Goal: Information Seeking & Learning: Check status

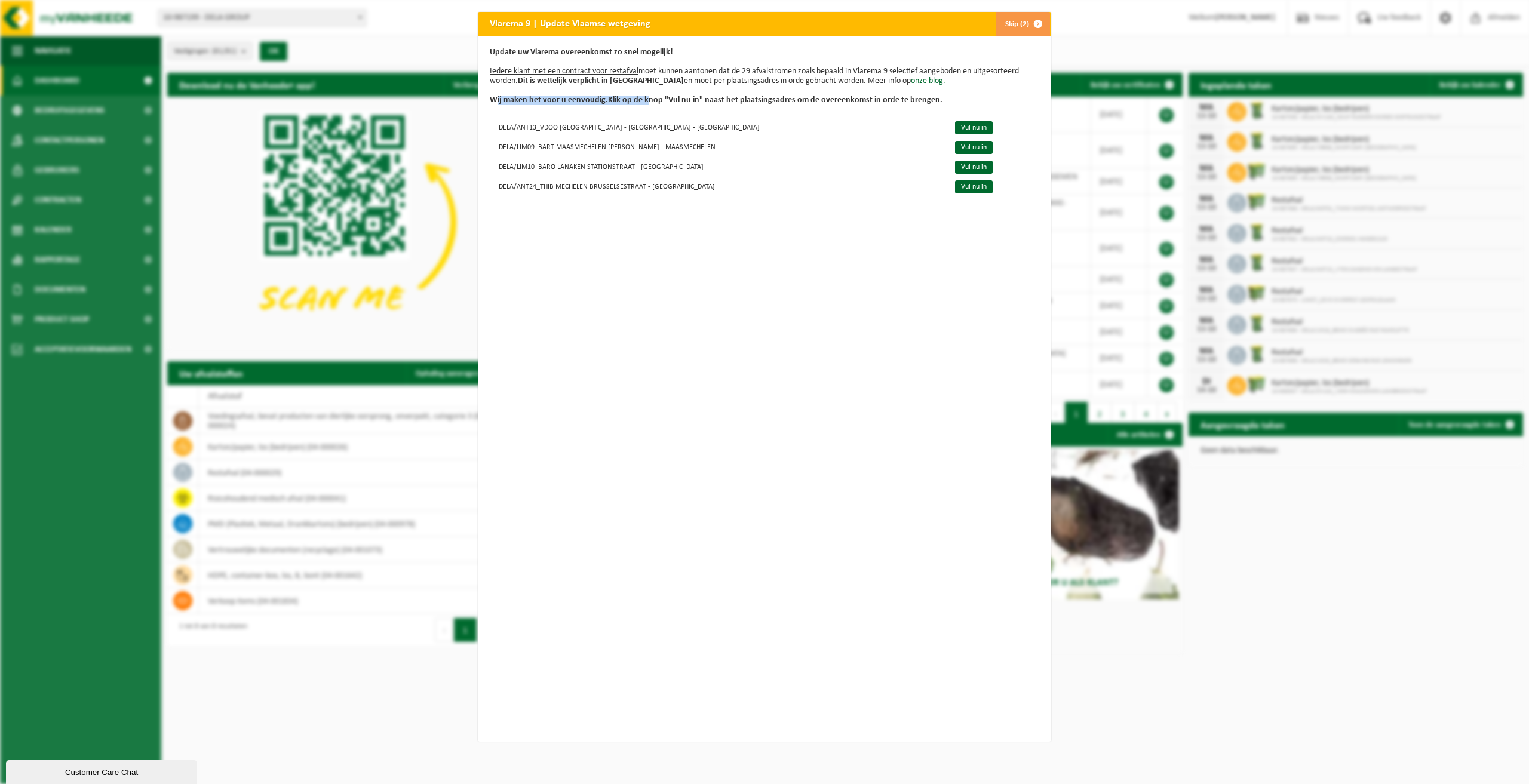
drag, startPoint x: 489, startPoint y: 100, endPoint x: 639, endPoint y: 95, distance: 150.1
click at [639, 96] on b "Wij maken het voor u eenvoudig. Klik op de knop "Vul nu in" naast het plaatsing…" at bounding box center [716, 100] width 453 height 9
click at [1034, 22] on span "button" at bounding box center [1038, 23] width 24 height 24
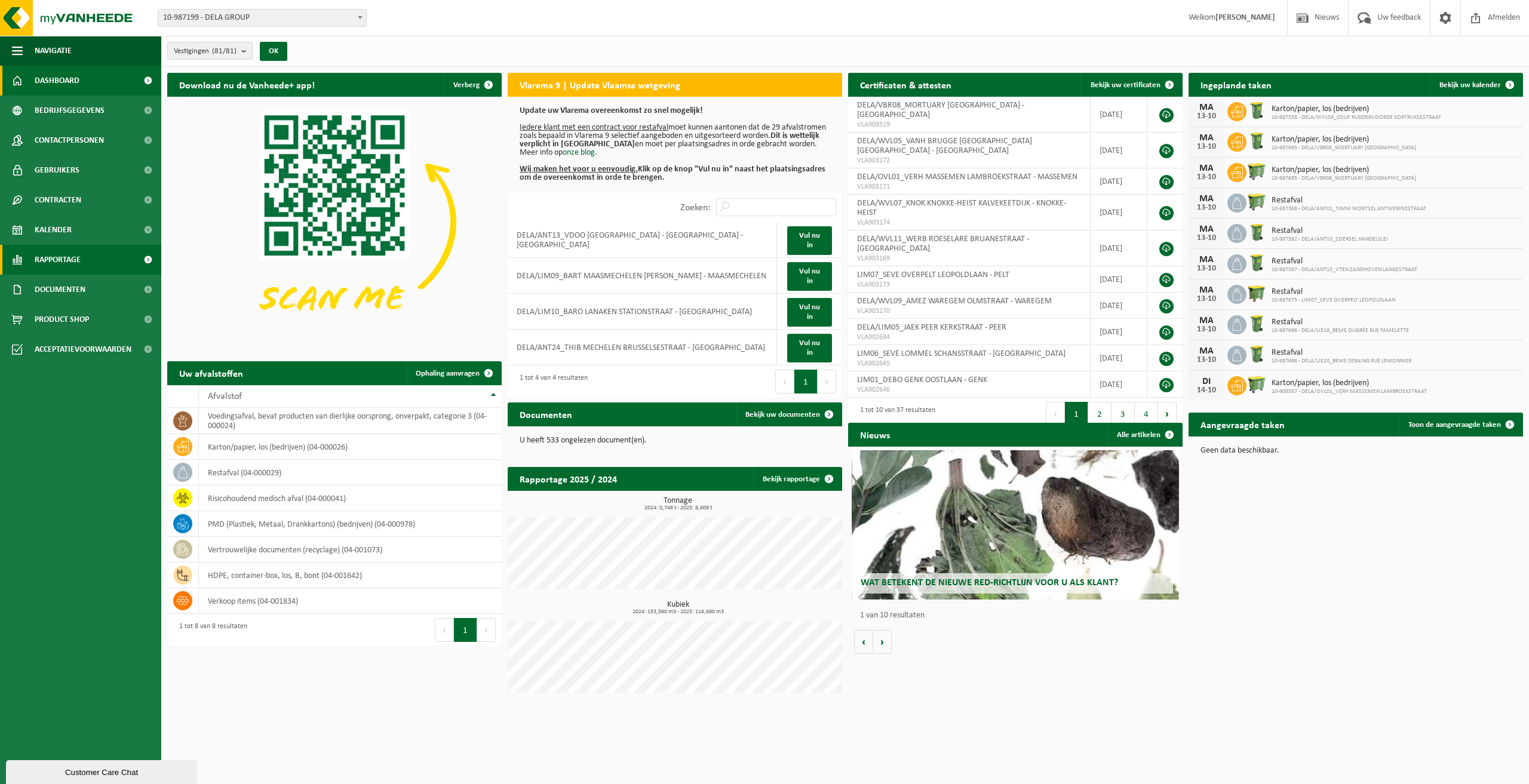
click at [81, 259] on span "Rapportage" at bounding box center [57, 260] width 46 height 30
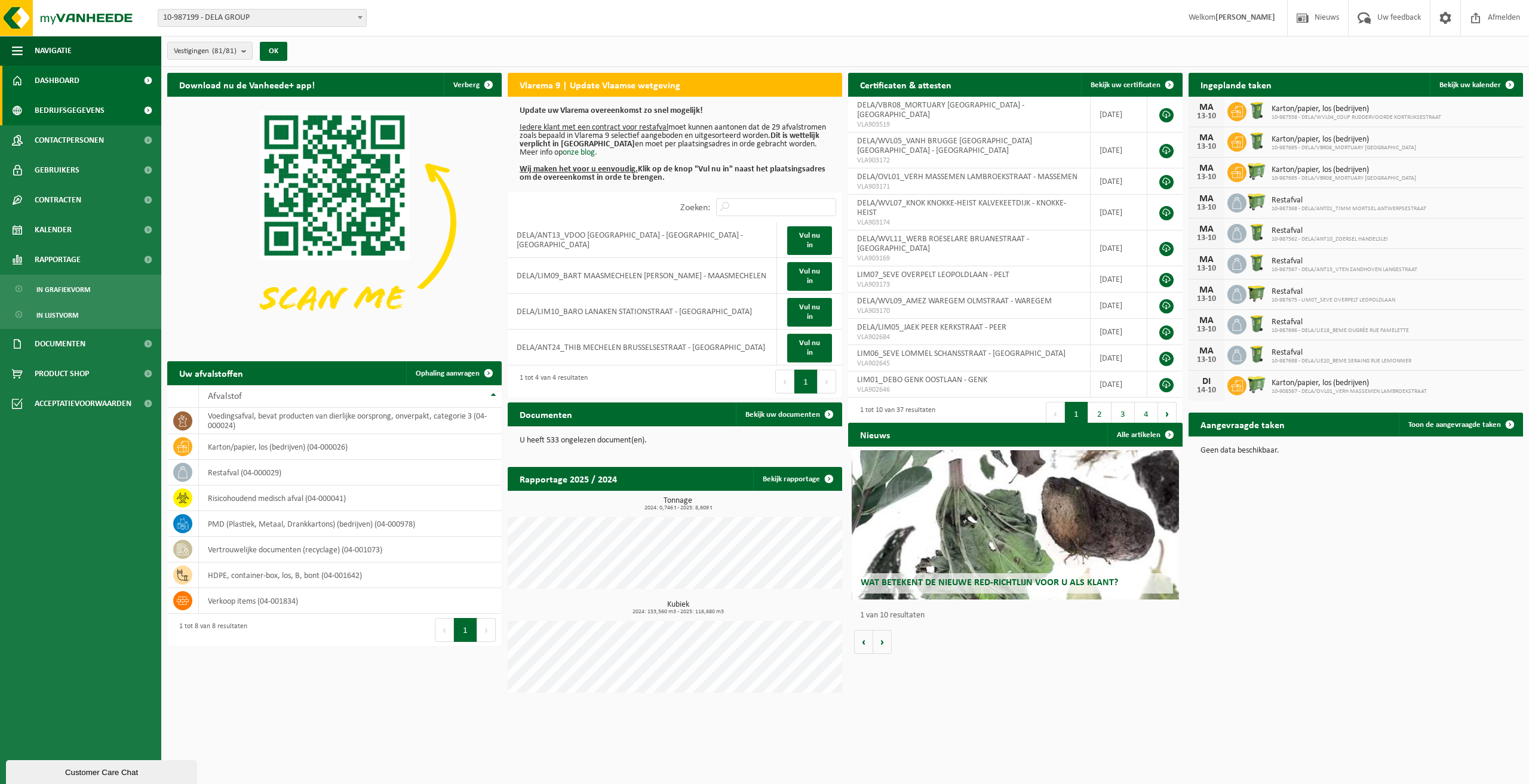
click at [96, 113] on span "Bedrijfsgegevens" at bounding box center [69, 111] width 70 height 30
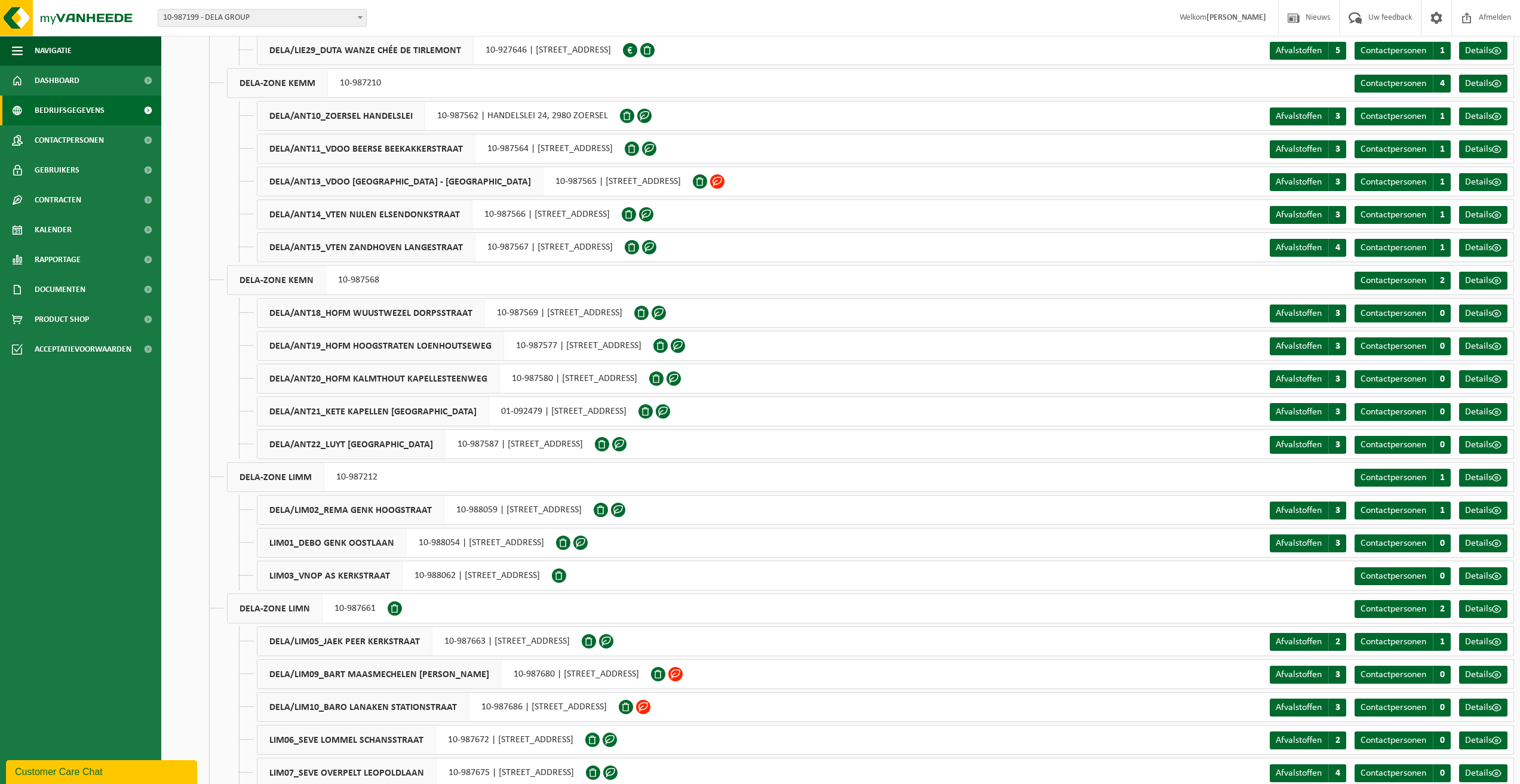
scroll to position [1969, 0]
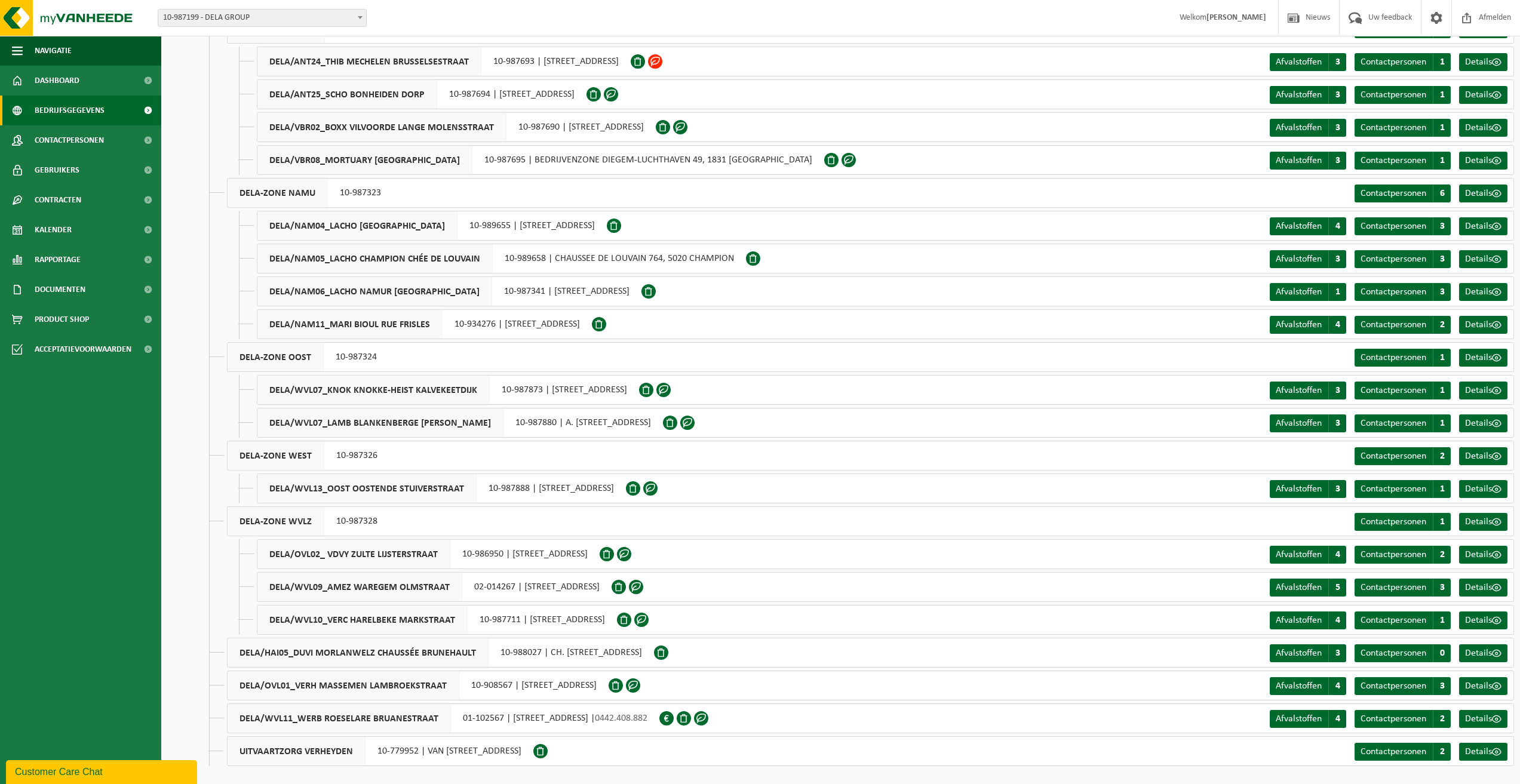
drag, startPoint x: 501, startPoint y: 190, endPoint x: 506, endPoint y: 772, distance: 582.0
drag, startPoint x: 476, startPoint y: 162, endPoint x: 510, endPoint y: 468, distance: 307.9
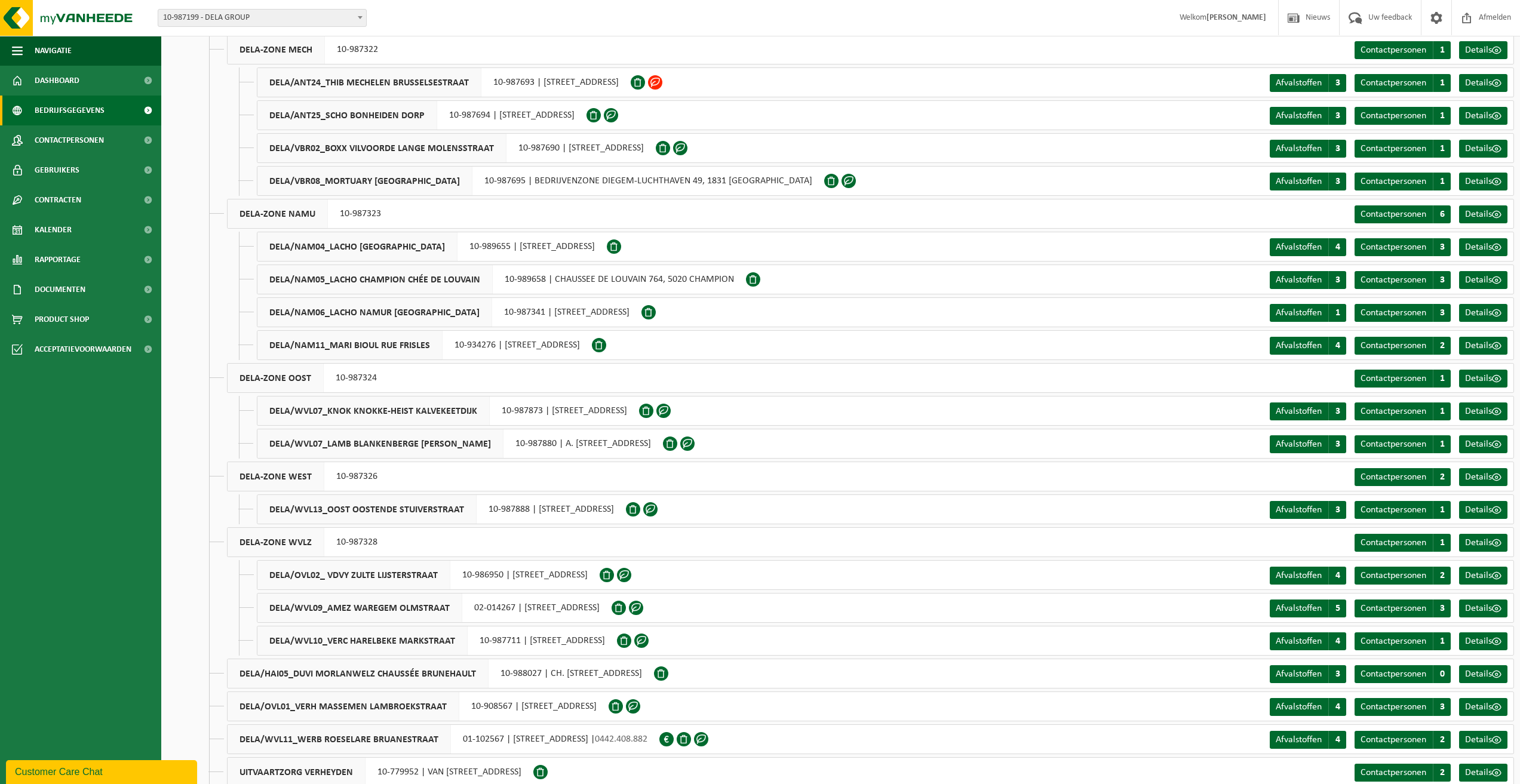
scroll to position [1969, 0]
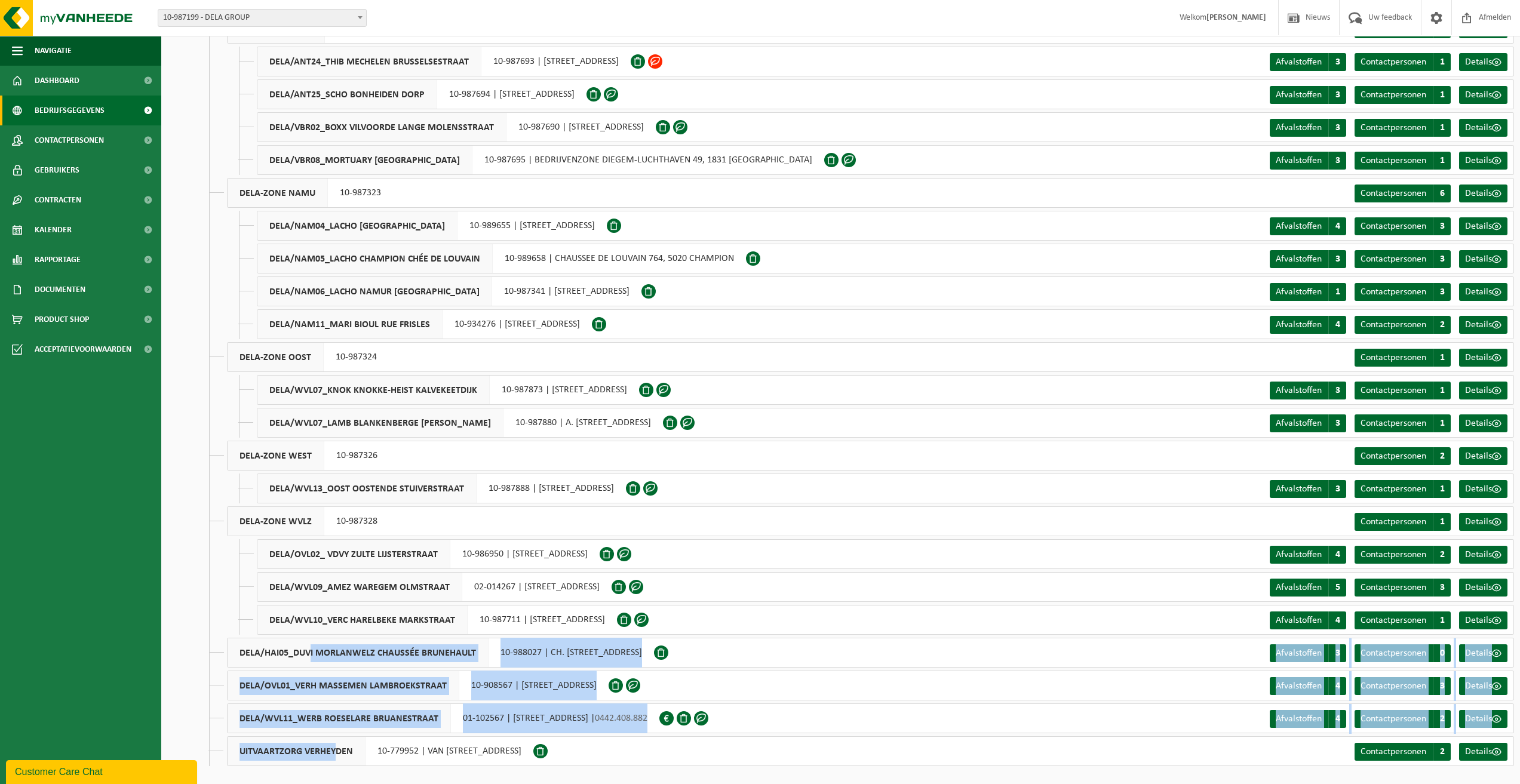
drag, startPoint x: 311, startPoint y: 652, endPoint x: 337, endPoint y: 756, distance: 107.2
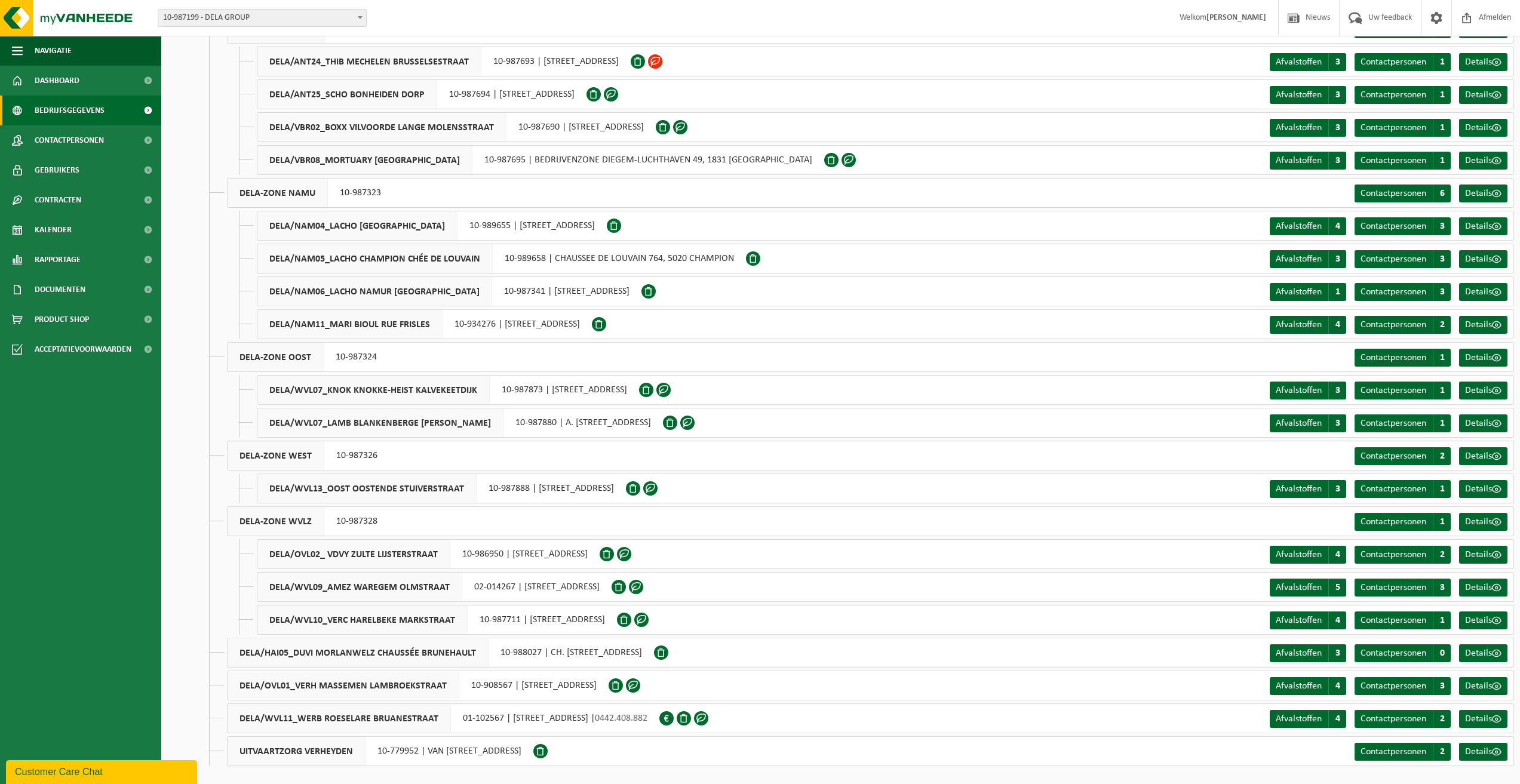
click at [302, 667] on span "DELA/HAI05_DUVI MORLANWELZ CHAUSSÉE BRUNEHAULT" at bounding box center [358, 652] width 261 height 29
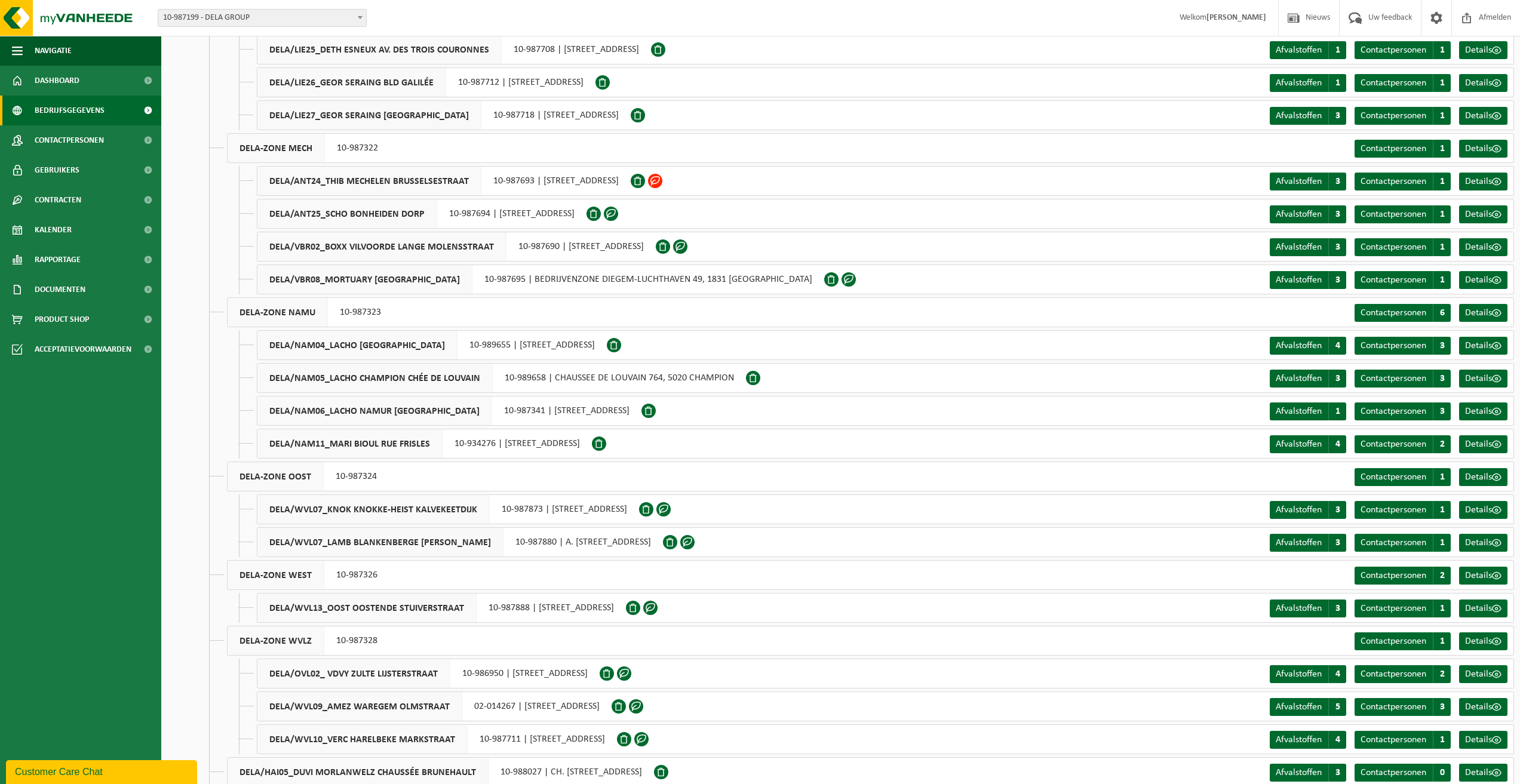
click at [325, 14] on span "10-987199 - DELA GROUP" at bounding box center [262, 18] width 208 height 17
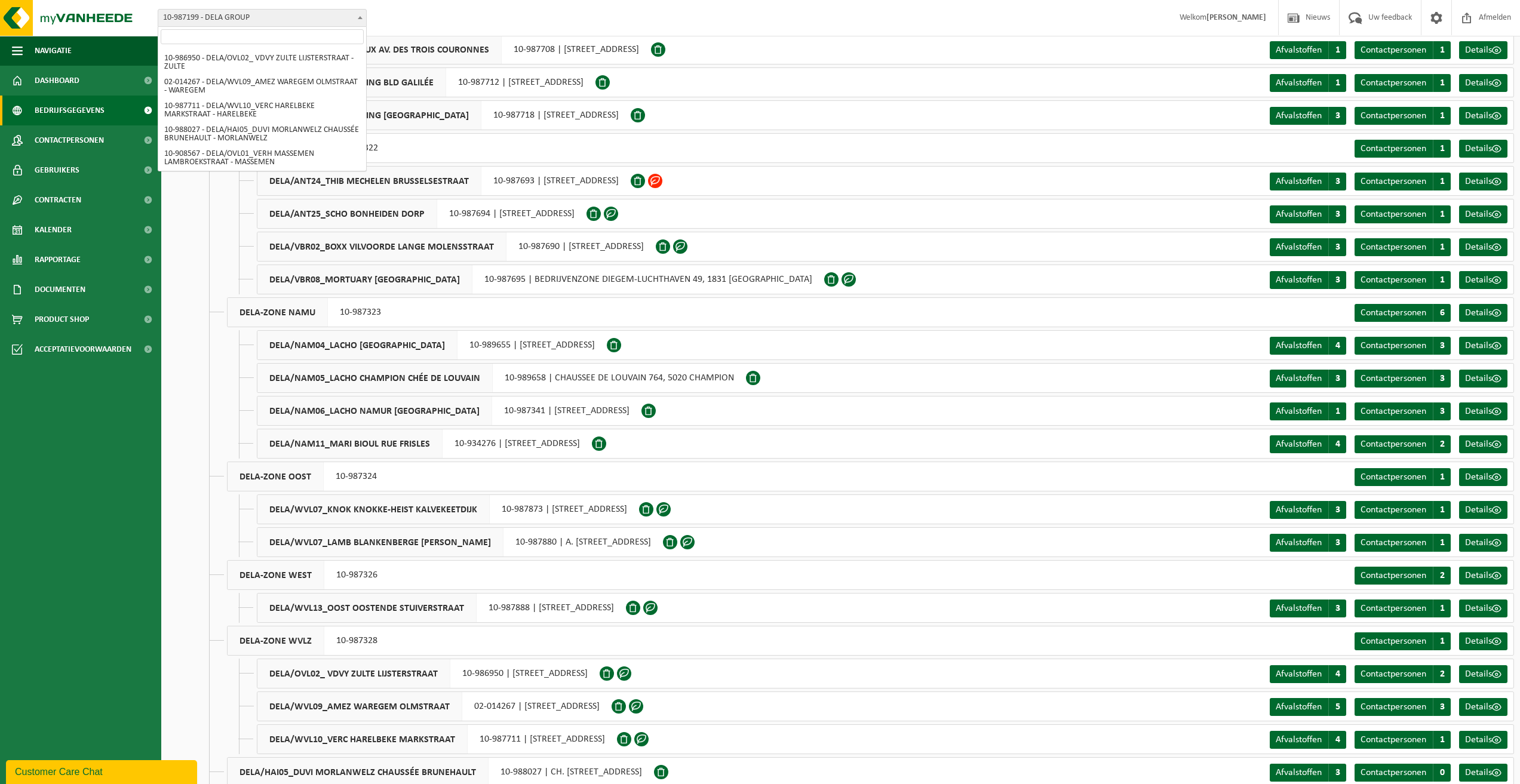
scroll to position [1726, 0]
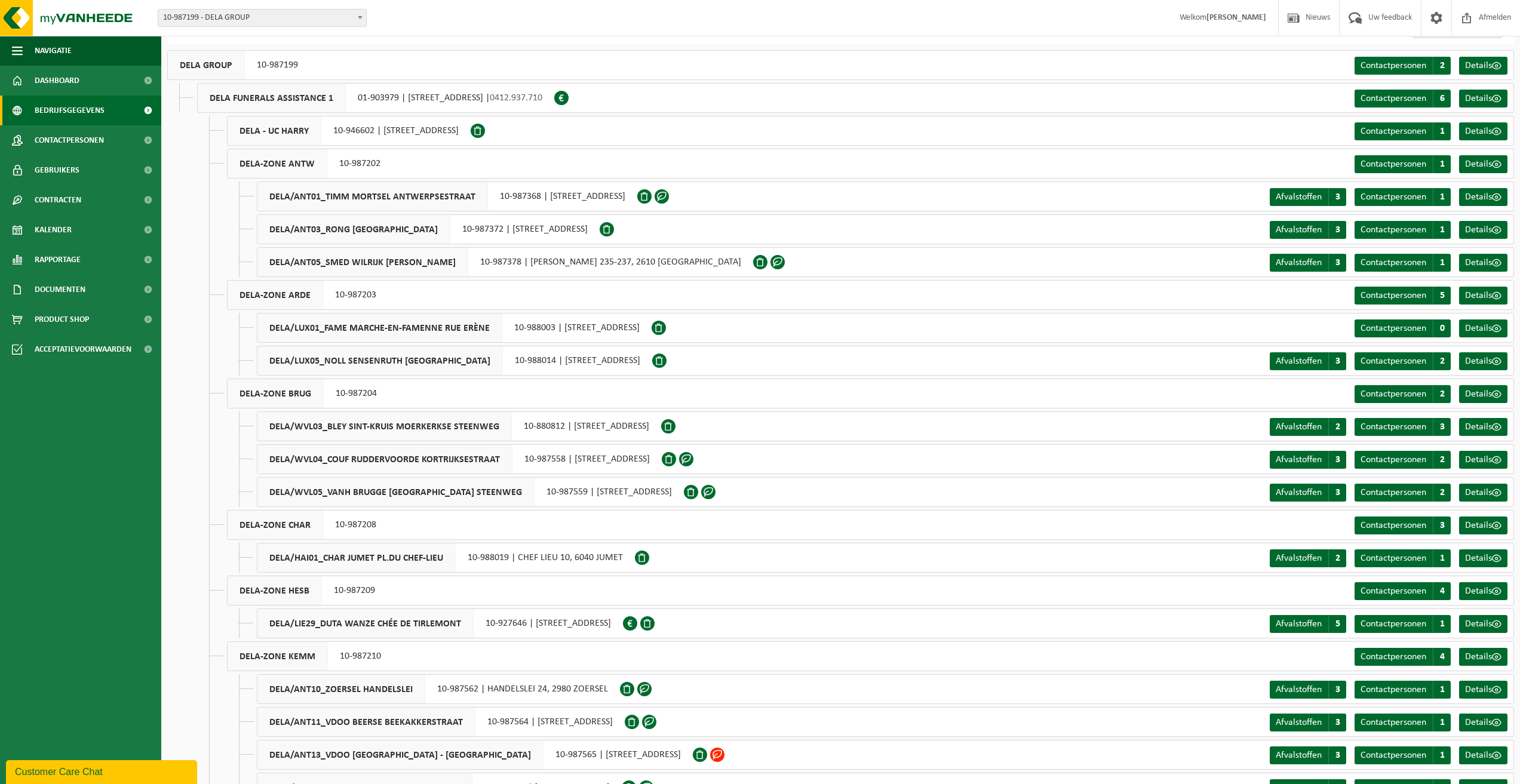
scroll to position [0, 0]
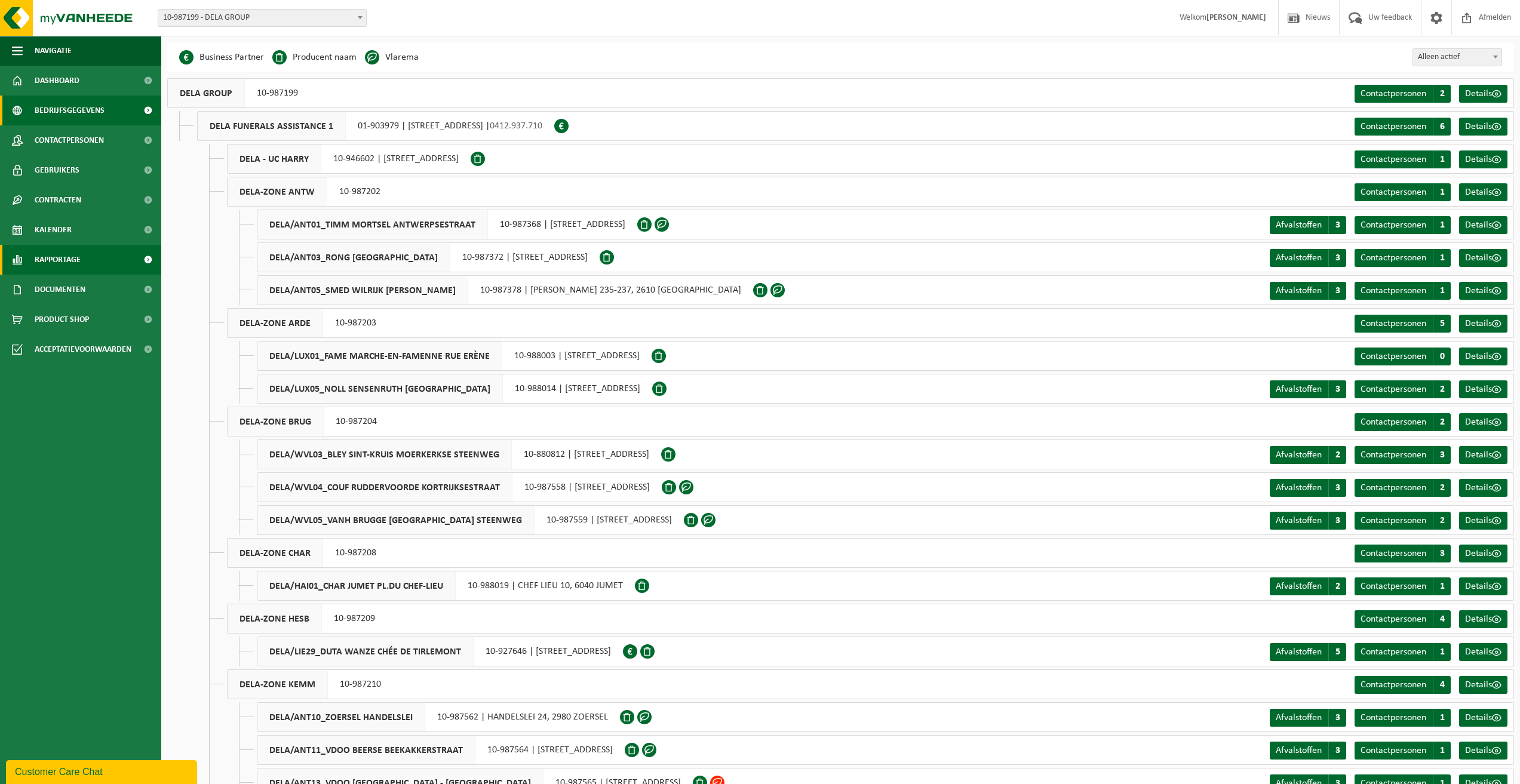
click at [119, 250] on link "Rapportage" at bounding box center [80, 260] width 161 height 30
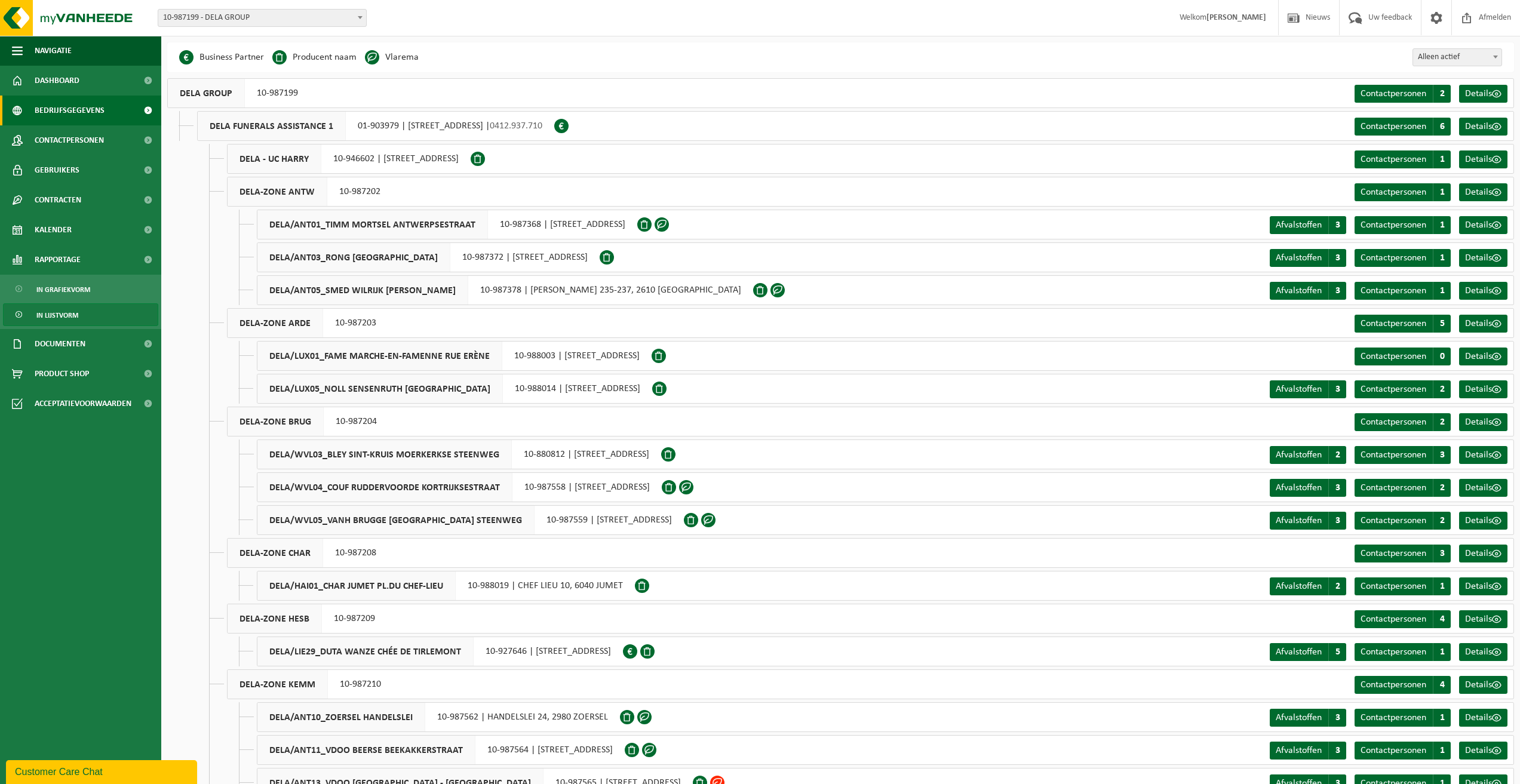
click at [82, 314] on link "In lijstvorm" at bounding box center [81, 314] width 155 height 23
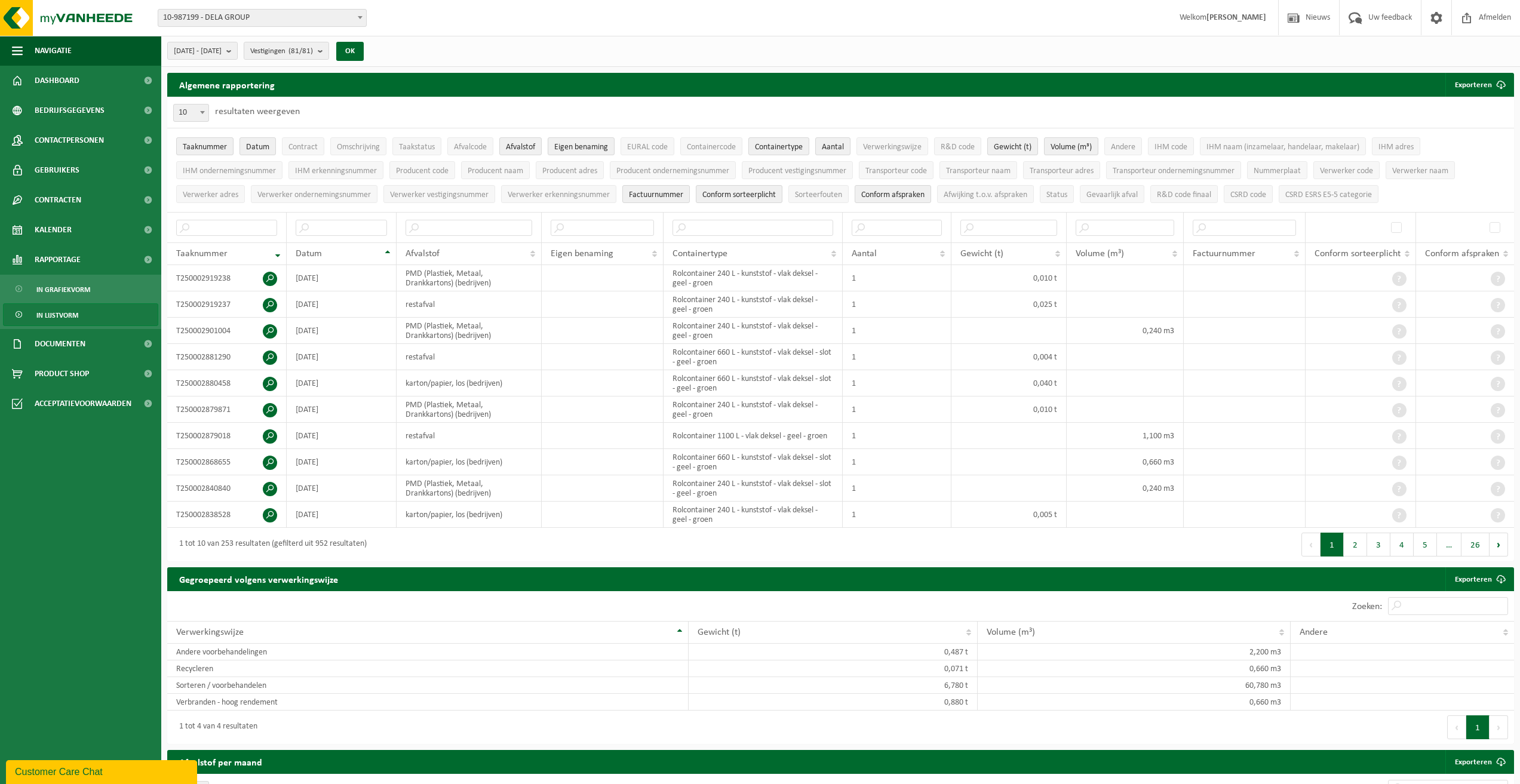
click at [74, 286] on span "In grafiekvorm" at bounding box center [63, 289] width 53 height 23
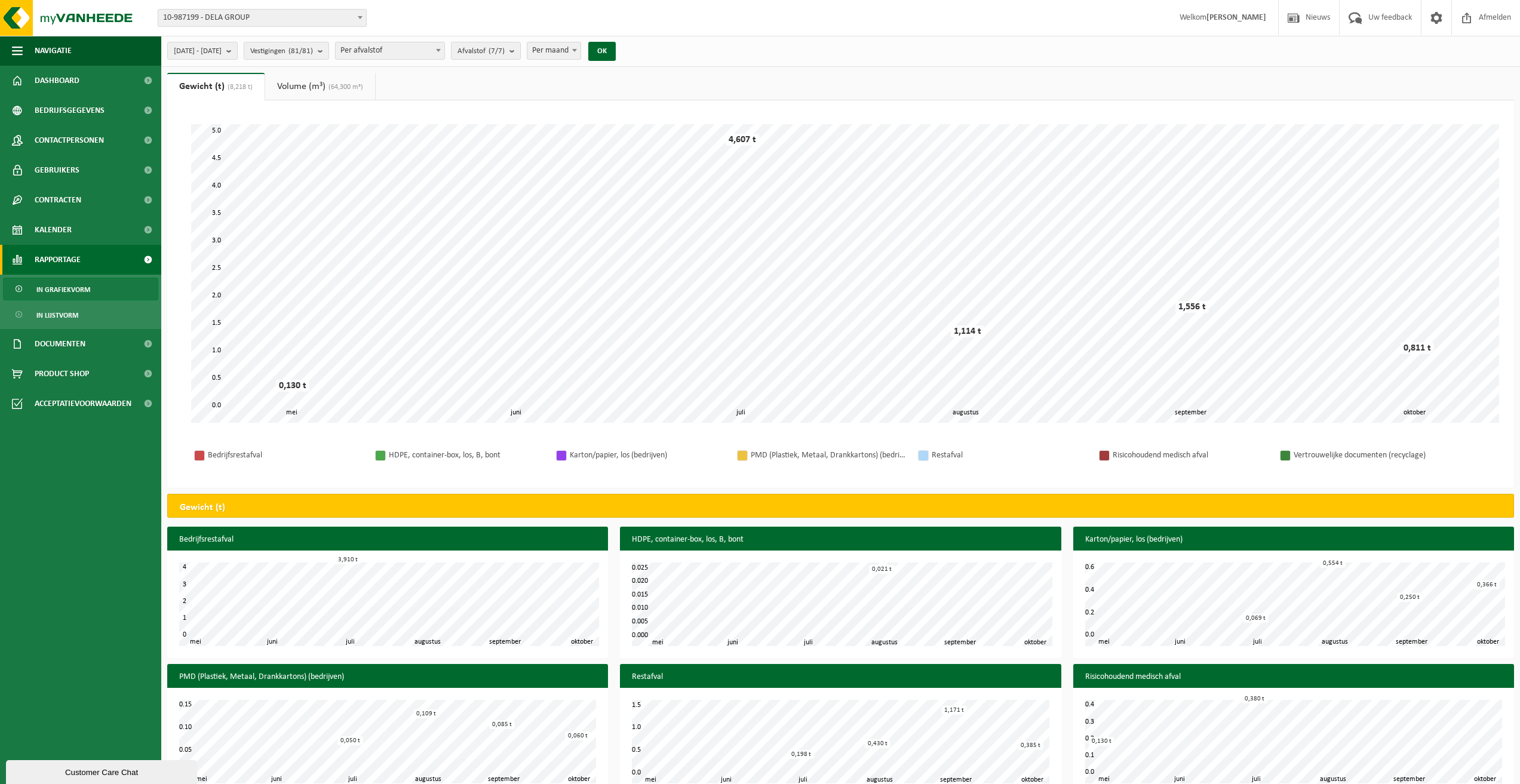
click at [291, 91] on link "Volume (m³) (64,300 m³)" at bounding box center [320, 87] width 110 height 27
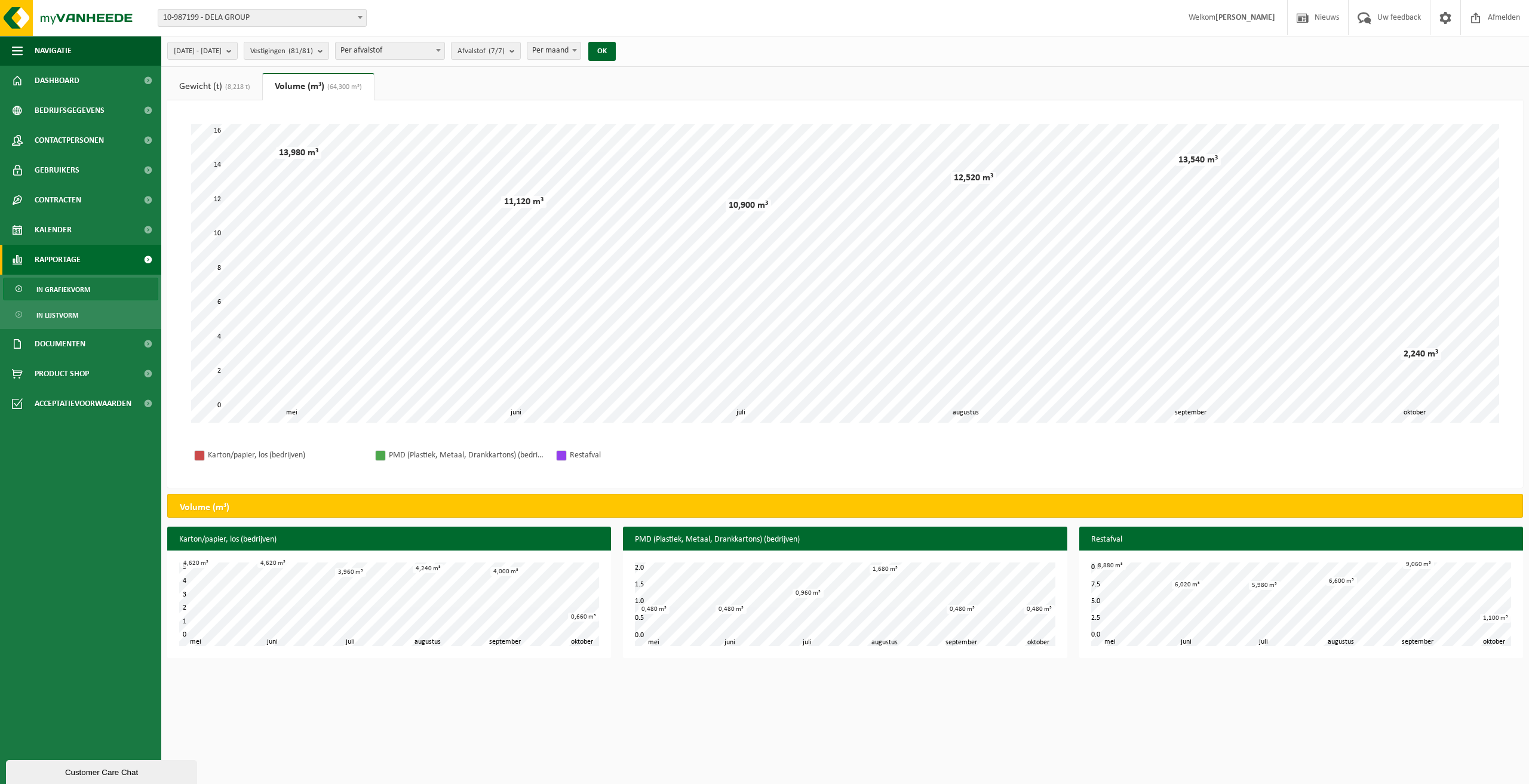
click at [228, 87] on span "(8,218 t)" at bounding box center [236, 87] width 28 height 7
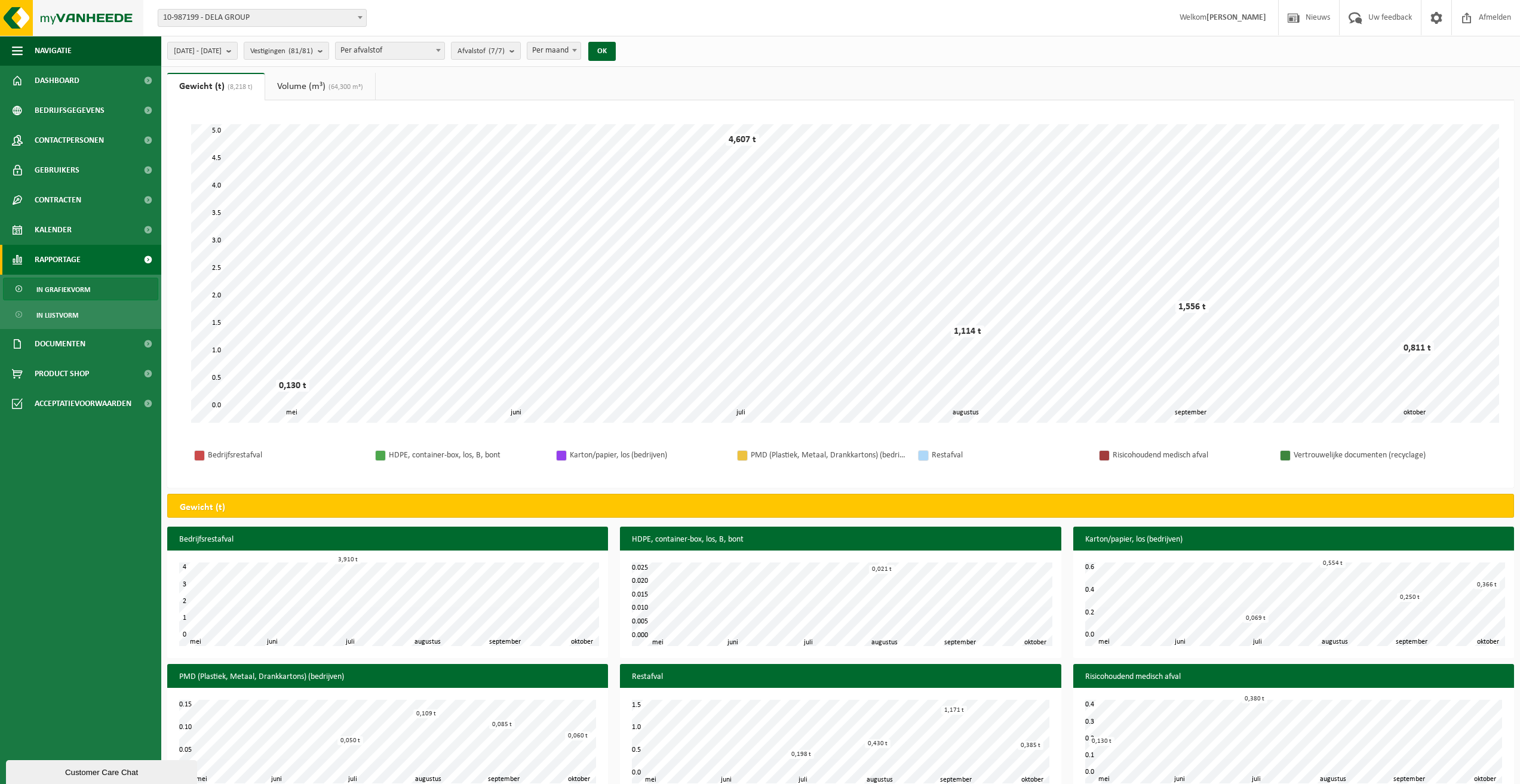
click at [96, 13] on img at bounding box center [72, 18] width 143 height 36
